Goal: Transaction & Acquisition: Book appointment/travel/reservation

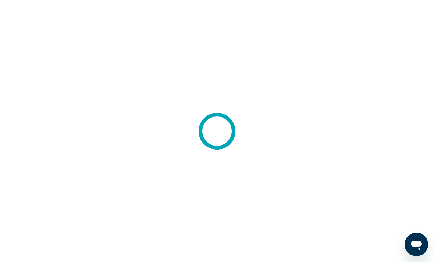
scroll to position [14, 0]
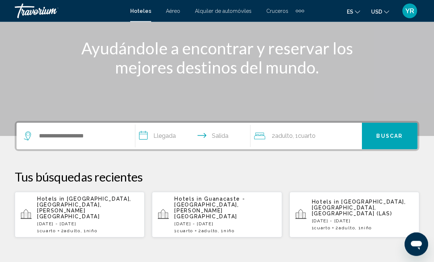
scroll to position [85, 0]
click at [91, 123] on div "Search widget" at bounding box center [76, 136] width 104 height 26
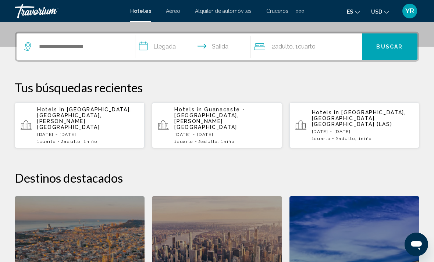
scroll to position [182, 0]
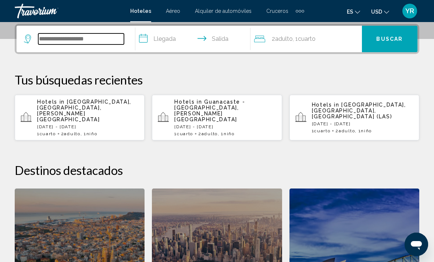
click at [108, 43] on input "Search widget" at bounding box center [81, 38] width 86 height 11
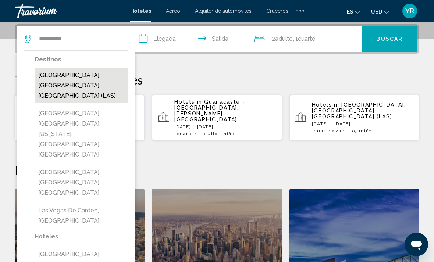
click at [101, 83] on button "Las Vegas, NV, United States (LAS)" at bounding box center [81, 85] width 93 height 35
type input "**********"
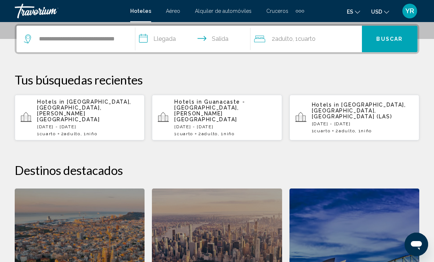
click at [149, 40] on input "**********" at bounding box center [194, 40] width 118 height 29
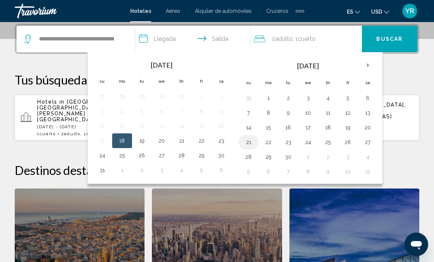
click at [251, 143] on button "21" at bounding box center [249, 142] width 12 height 10
click at [249, 158] on button "28" at bounding box center [249, 157] width 12 height 10
type input "**********"
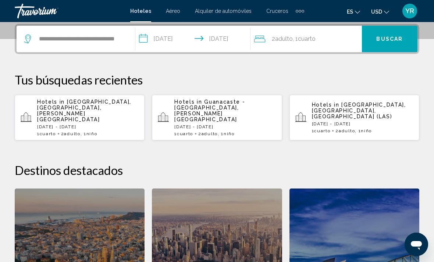
click at [385, 38] on span "Buscar" at bounding box center [389, 39] width 26 height 6
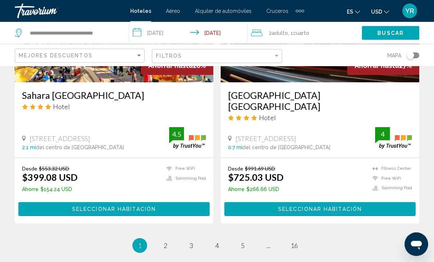
scroll to position [1461, 0]
click at [167, 247] on span "2" at bounding box center [166, 246] width 4 height 8
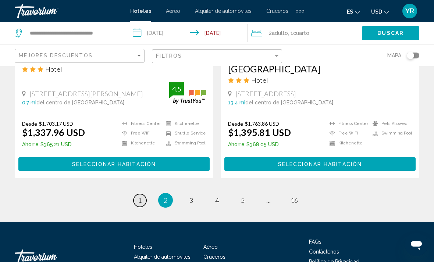
click at [134, 194] on link "page 1" at bounding box center [139, 200] width 13 height 13
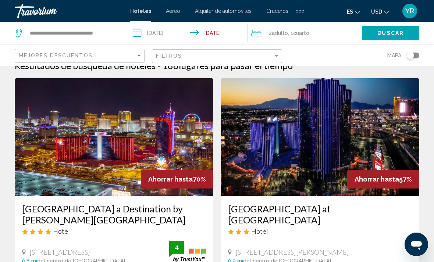
scroll to position [37, 0]
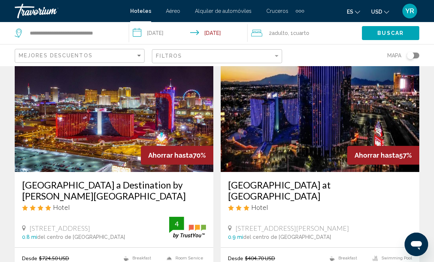
click at [129, 112] on img "Main content" at bounding box center [114, 113] width 199 height 118
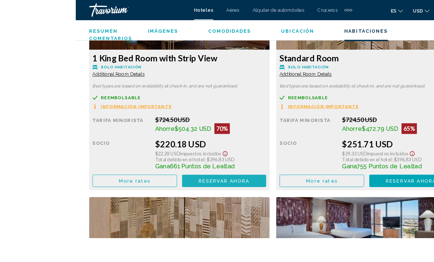
scroll to position [1231, 0]
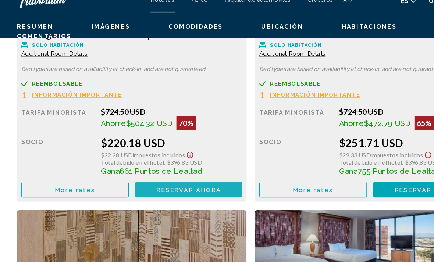
click at [187, 172] on span "Reservar ahora" at bounding box center [163, 175] width 56 height 6
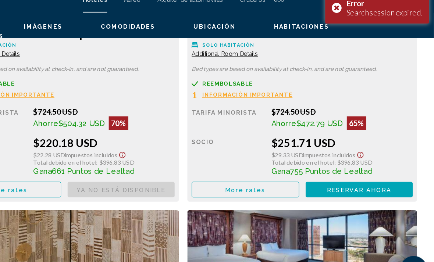
click at [0, 0] on span "Reservar ahora" at bounding box center [0, 0] width 0 height 0
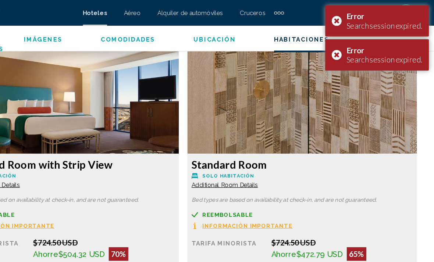
scroll to position [1109, 0]
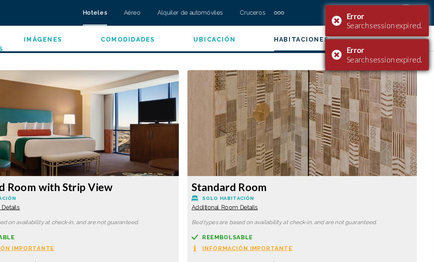
click at [340, 47] on div "Error Search session expired." at bounding box center [385, 47] width 90 height 27
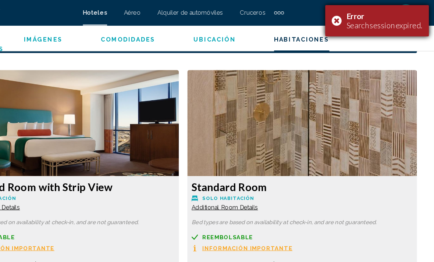
click at [340, 21] on div "Error Search session expired." at bounding box center [385, 17] width 90 height 27
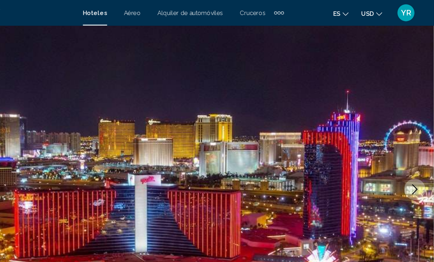
scroll to position [0, 0]
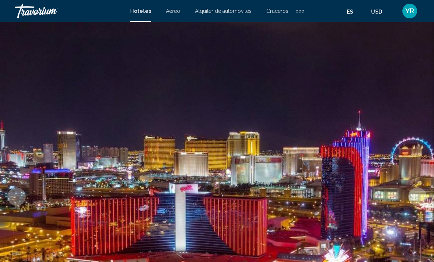
scroll to position [0, 58]
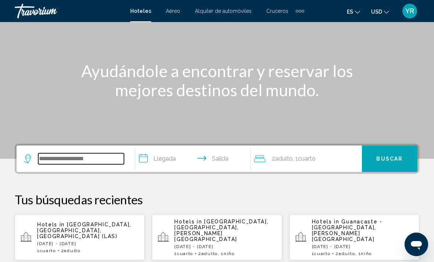
click at [94, 160] on input "Search widget" at bounding box center [81, 158] width 86 height 11
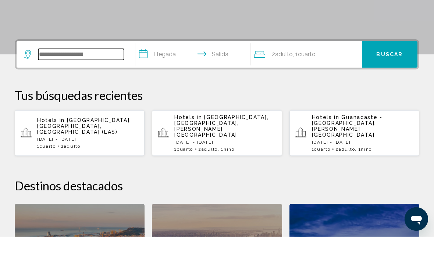
scroll to position [156, 0]
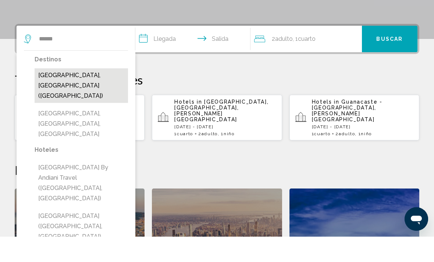
click at [87, 94] on button "[GEOGRAPHIC_DATA], [GEOGRAPHIC_DATA] ([GEOGRAPHIC_DATA])" at bounding box center [81, 111] width 93 height 35
type input "**********"
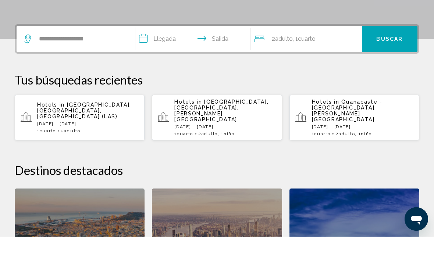
click at [147, 51] on input "**********" at bounding box center [194, 65] width 118 height 29
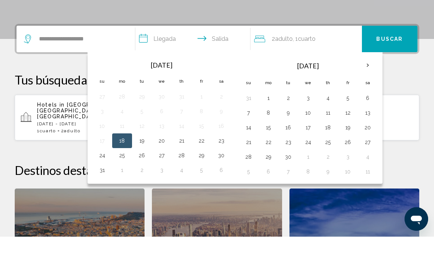
scroll to position [182, 0]
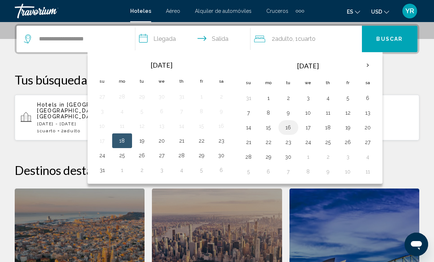
click at [287, 128] on button "16" at bounding box center [288, 127] width 12 height 10
click at [284, 146] on button "23" at bounding box center [288, 142] width 12 height 10
type input "**********"
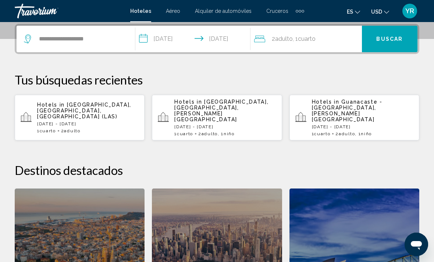
click at [343, 42] on div "2 Adulto Adulto , 1 Cuarto habitaciones" at bounding box center [308, 39] width 108 height 10
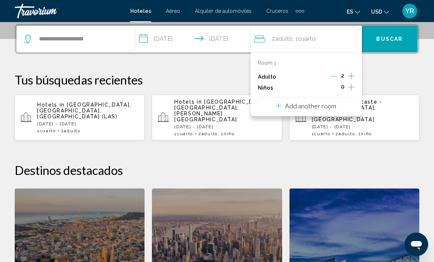
click at [350, 95] on div "Room 1 Adulto 2 Niños 0 Add another room" at bounding box center [305, 84] width 111 height 64
click at [393, 36] on span "Buscar" at bounding box center [389, 39] width 26 height 6
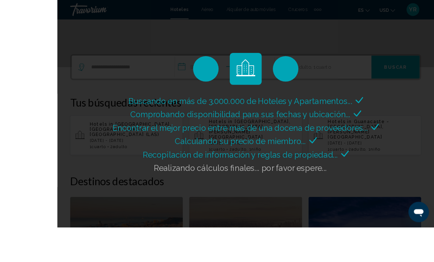
scroll to position [184, 0]
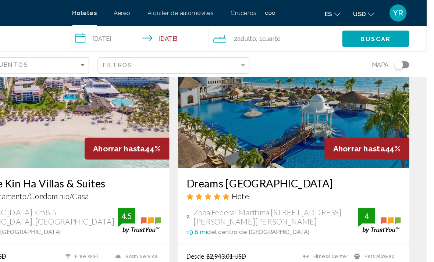
scroll to position [610, 0]
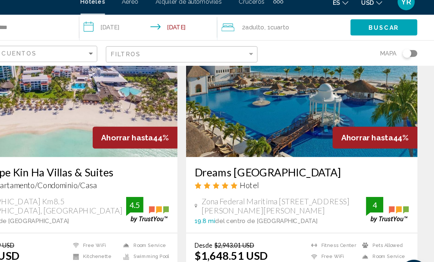
click at [261, 112] on img "Main content" at bounding box center [320, 86] width 199 height 118
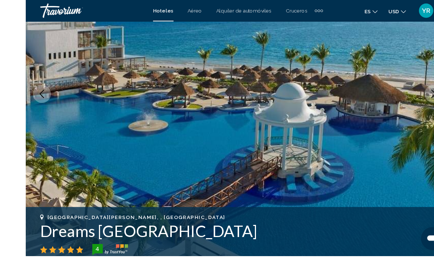
scroll to position [105, 0]
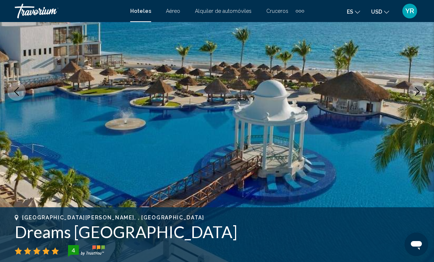
click at [415, 99] on button "Next image" at bounding box center [417, 91] width 18 height 18
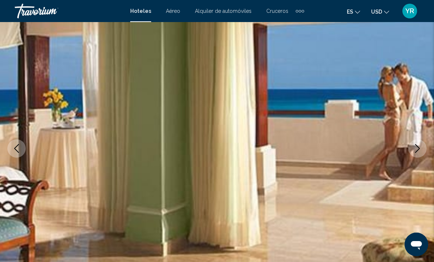
scroll to position [48, 0]
click at [412, 157] on img "Main content" at bounding box center [217, 148] width 434 height 349
click at [412, 149] on button "Next image" at bounding box center [417, 149] width 18 height 18
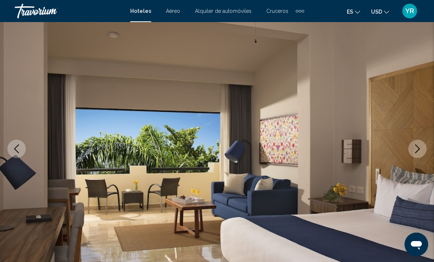
click at [413, 158] on img "Main content" at bounding box center [217, 148] width 434 height 349
click at [417, 154] on button "Next image" at bounding box center [417, 149] width 18 height 18
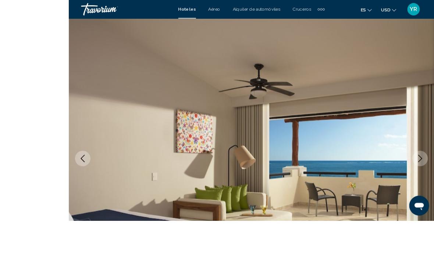
scroll to position [72, 0]
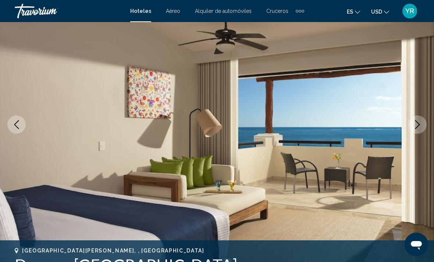
click at [418, 128] on icon "Next image" at bounding box center [417, 124] width 9 height 9
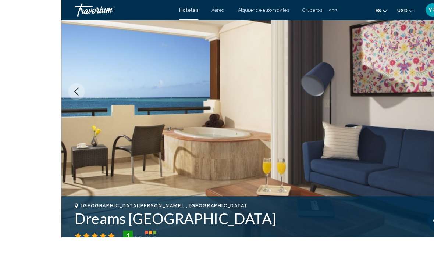
scroll to position [110, 0]
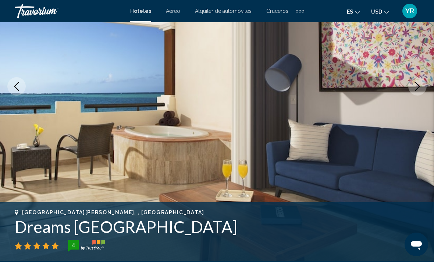
click at [417, 86] on icon "Next image" at bounding box center [417, 86] width 9 height 9
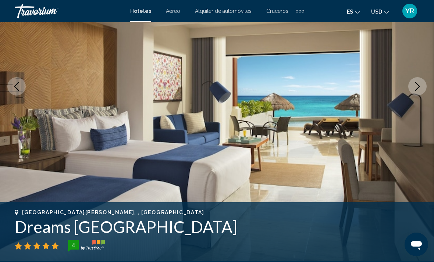
click at [416, 88] on icon "Next image" at bounding box center [417, 86] width 9 height 9
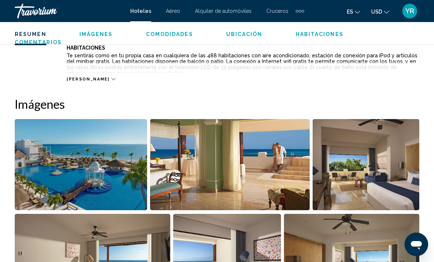
scroll to position [408, 0]
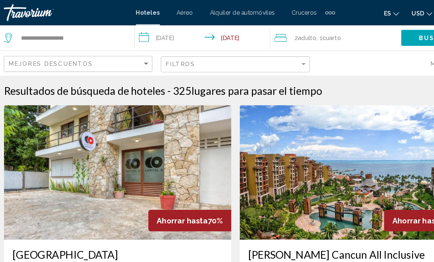
click at [129, 37] on input "**********" at bounding box center [189, 34] width 121 height 24
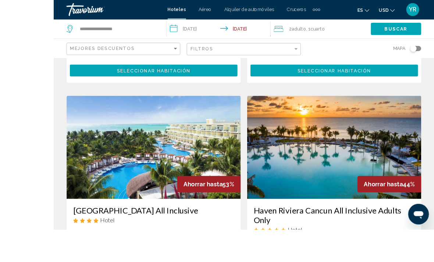
scroll to position [325, 0]
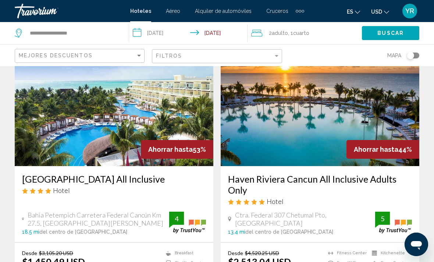
click at [346, 112] on img "Main content" at bounding box center [320, 108] width 199 height 118
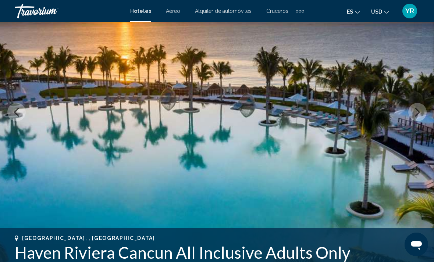
scroll to position [89, 0]
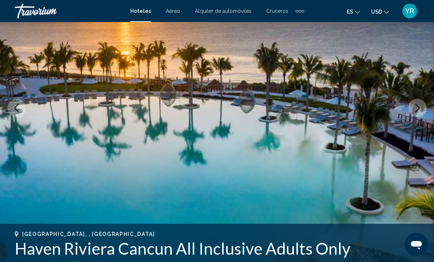
click at [419, 113] on button "Next image" at bounding box center [417, 108] width 18 height 18
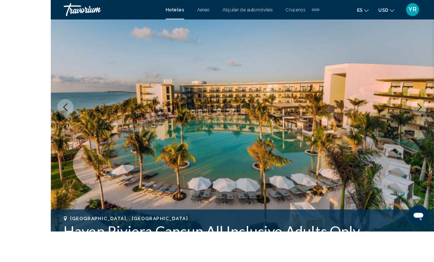
scroll to position [103, 0]
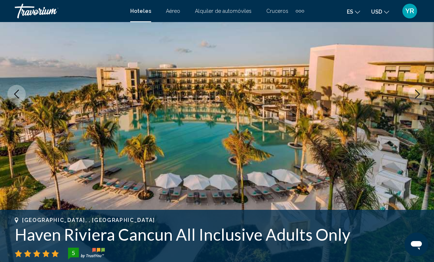
click at [415, 101] on button "Next image" at bounding box center [417, 94] width 18 height 18
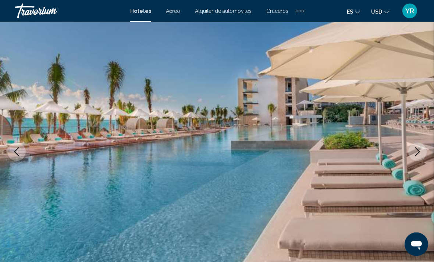
click at [415, 150] on icon "Next image" at bounding box center [417, 152] width 9 height 9
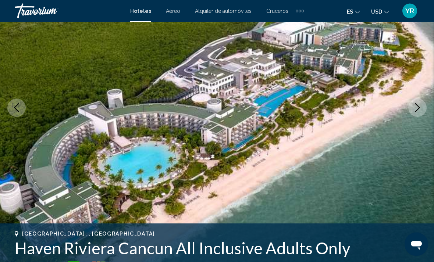
scroll to position [89, 0]
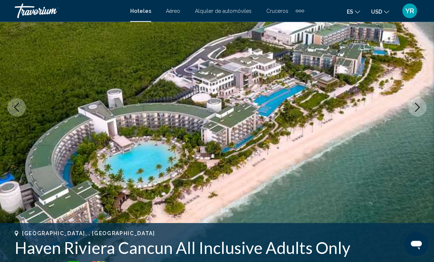
click at [412, 110] on button "Next image" at bounding box center [417, 108] width 18 height 18
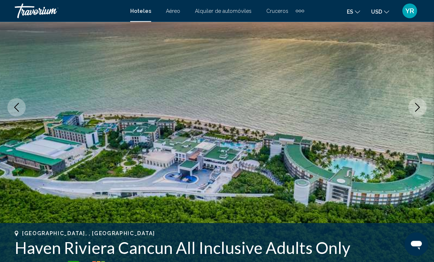
scroll to position [89, 0]
click at [417, 112] on button "Next image" at bounding box center [417, 107] width 18 height 18
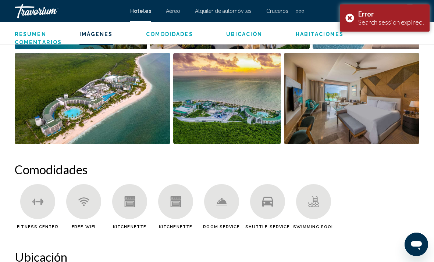
scroll to position [594, 0]
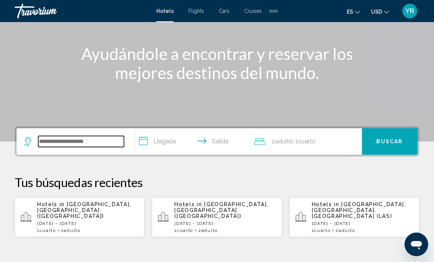
click at [76, 136] on input "Search widget" at bounding box center [81, 141] width 86 height 11
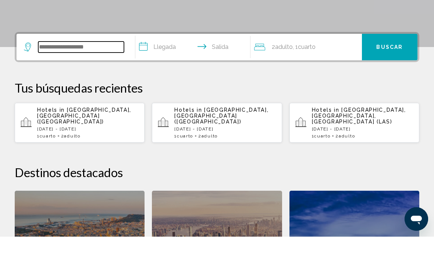
scroll to position [156, 0]
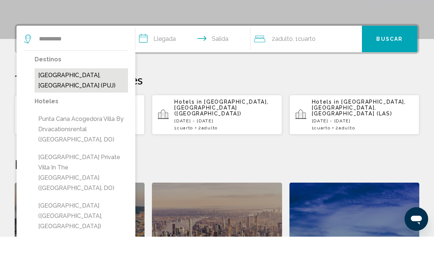
click at [85, 94] on button "Punta Cana, Dominican Republic (PUJ)" at bounding box center [81, 106] width 93 height 24
type input "**********"
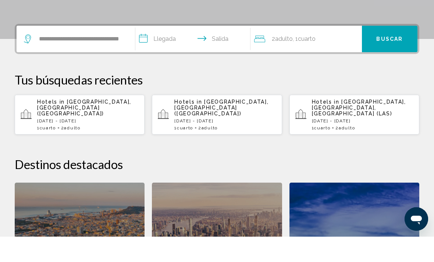
click at [145, 51] on input "**********" at bounding box center [194, 65] width 118 height 29
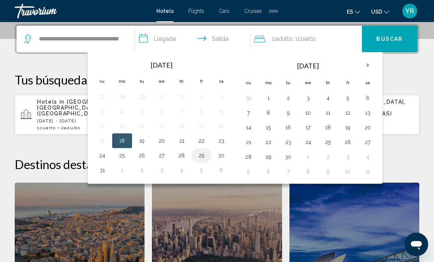
click at [203, 156] on button "29" at bounding box center [202, 155] width 12 height 10
click at [308, 99] on button "3" at bounding box center [308, 98] width 12 height 10
type input "**********"
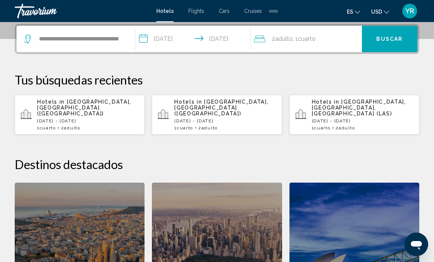
click at [385, 41] on span "Buscar" at bounding box center [389, 39] width 26 height 6
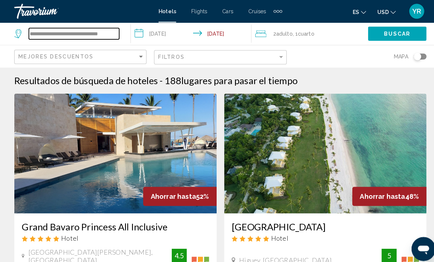
click at [99, 31] on input "**********" at bounding box center [73, 33] width 89 height 11
click at [95, 34] on input "**********" at bounding box center [73, 33] width 89 height 11
type input "*"
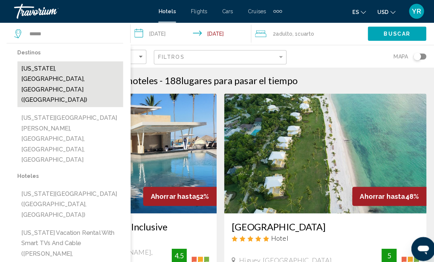
click at [76, 67] on button "New York, NY, United States (NYC)" at bounding box center [70, 82] width 104 height 45
type input "**********"
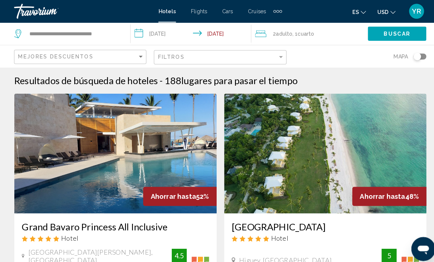
click at [392, 33] on span "Buscar" at bounding box center [390, 34] width 26 height 6
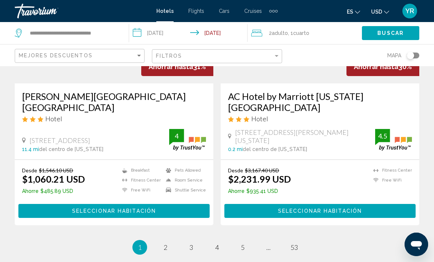
scroll to position [1525, 0]
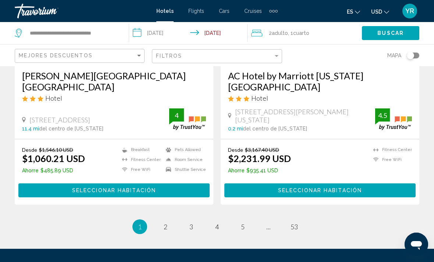
click at [161, 219] on li "page 2" at bounding box center [165, 226] width 15 height 15
click at [161, 220] on link "page 2" at bounding box center [165, 226] width 13 height 13
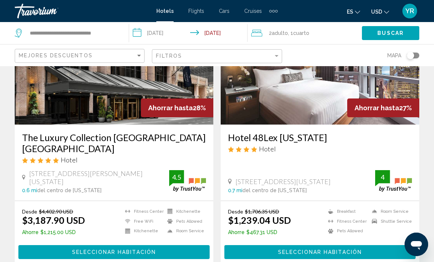
scroll to position [618, 0]
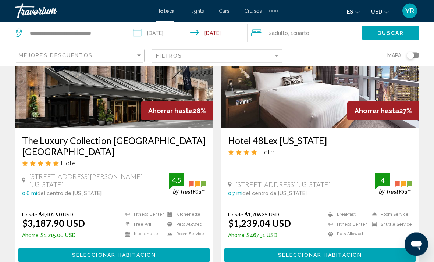
click at [143, 30] on input "**********" at bounding box center [189, 34] width 121 height 24
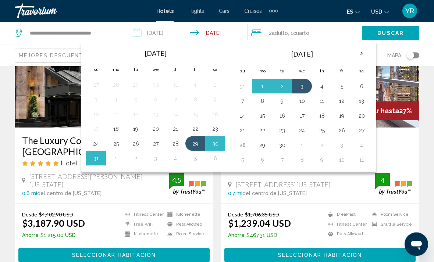
scroll to position [618, 0]
click at [196, 145] on button "29" at bounding box center [195, 144] width 12 height 10
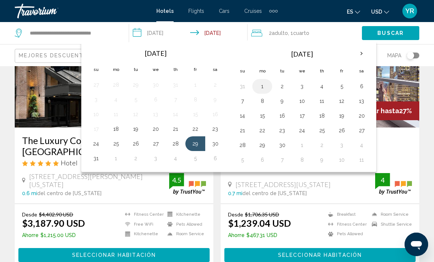
click at [264, 88] on button "1" at bounding box center [262, 86] width 12 height 10
type input "**********"
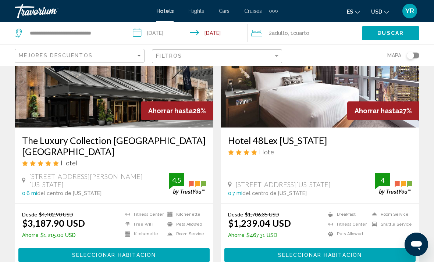
click at [308, 35] on span "Cuarto" at bounding box center [301, 33] width 16 height 6
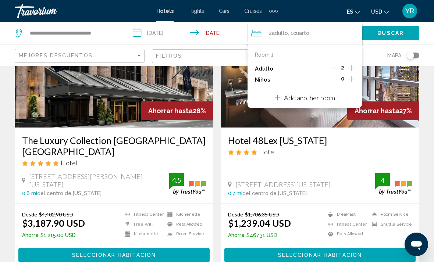
click at [354, 82] on button "Increment children" at bounding box center [351, 79] width 7 height 11
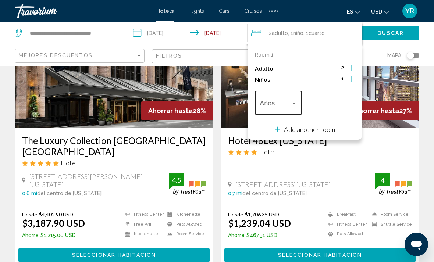
click at [291, 105] on div "Travelers: 2 adults, 1 child" at bounding box center [278, 104] width 37 height 7
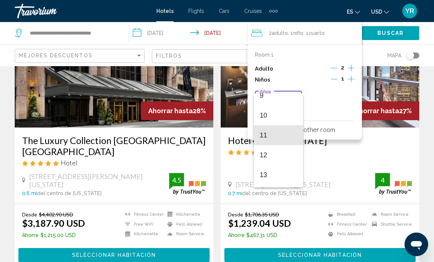
scroll to position [192, 0]
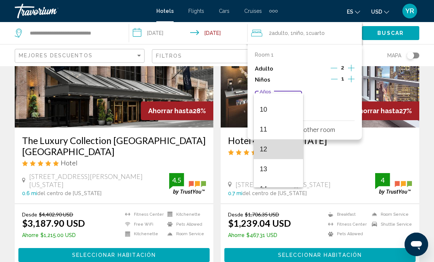
click at [273, 153] on span "12" at bounding box center [278, 149] width 37 height 20
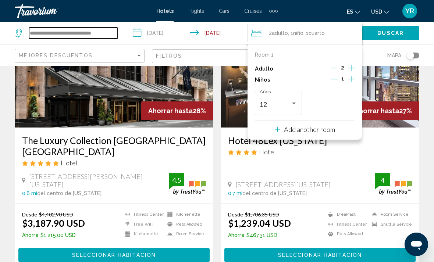
click at [113, 35] on input "**********" at bounding box center [73, 33] width 89 height 11
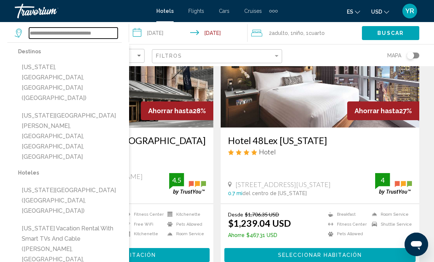
scroll to position [618, 0]
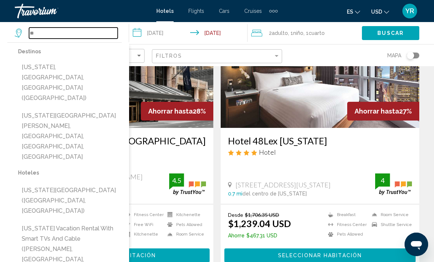
type input "*"
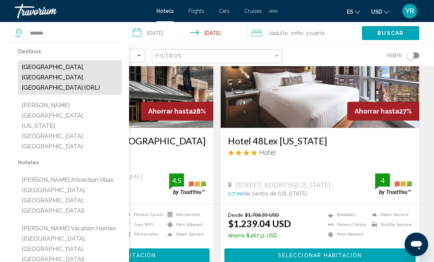
click at [93, 66] on button "Orlando, FL, United States (ORL)" at bounding box center [70, 77] width 104 height 35
type input "**********"
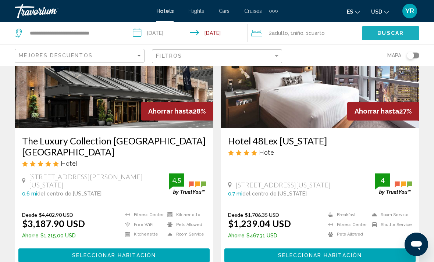
click at [400, 35] on span "Buscar" at bounding box center [390, 34] width 26 height 6
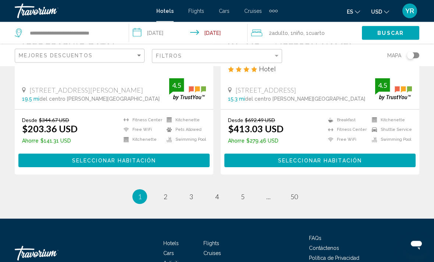
scroll to position [1522, 0]
